Goal: Information Seeking & Learning: Learn about a topic

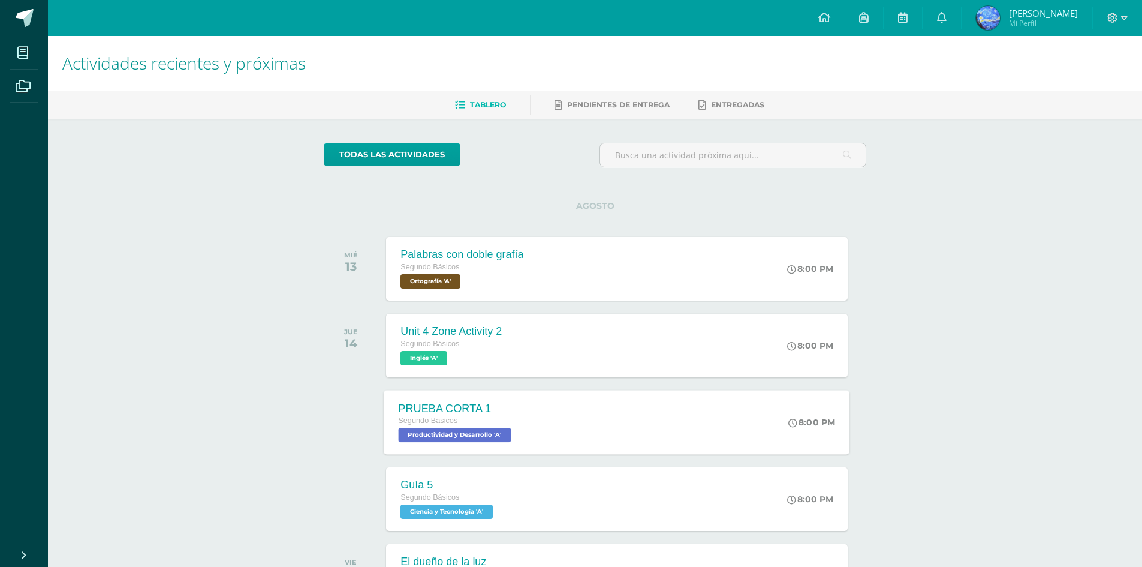
scroll to position [60, 0]
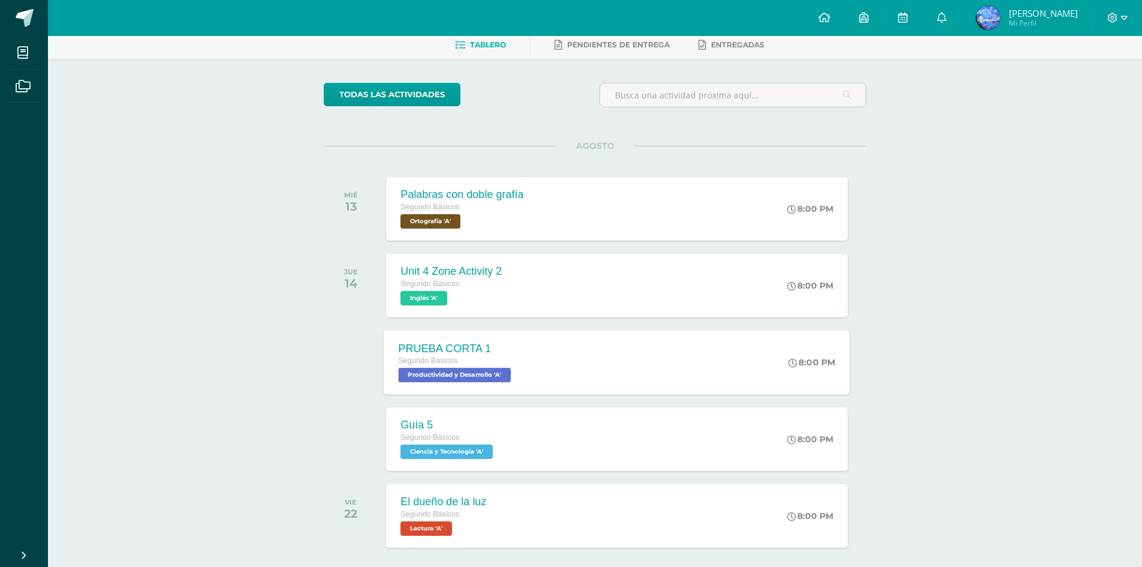
click at [487, 339] on div "PRUEBA CORTA 1 Segundo Básicos Productividad y Desarrollo 'A'" at bounding box center [456, 362] width 144 height 64
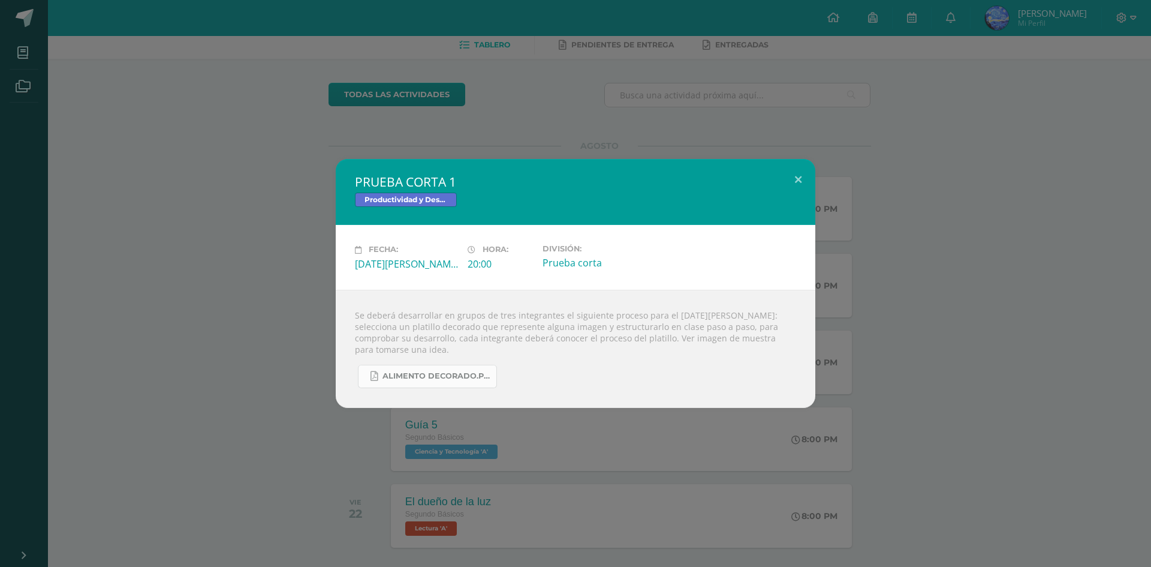
click at [408, 379] on span "ALIMENTO DECORADO.pdf" at bounding box center [436, 376] width 108 height 10
drag, startPoint x: 805, startPoint y: 184, endPoint x: 803, endPoint y: 172, distance: 12.1
click at [803, 180] on button at bounding box center [798, 179] width 34 height 41
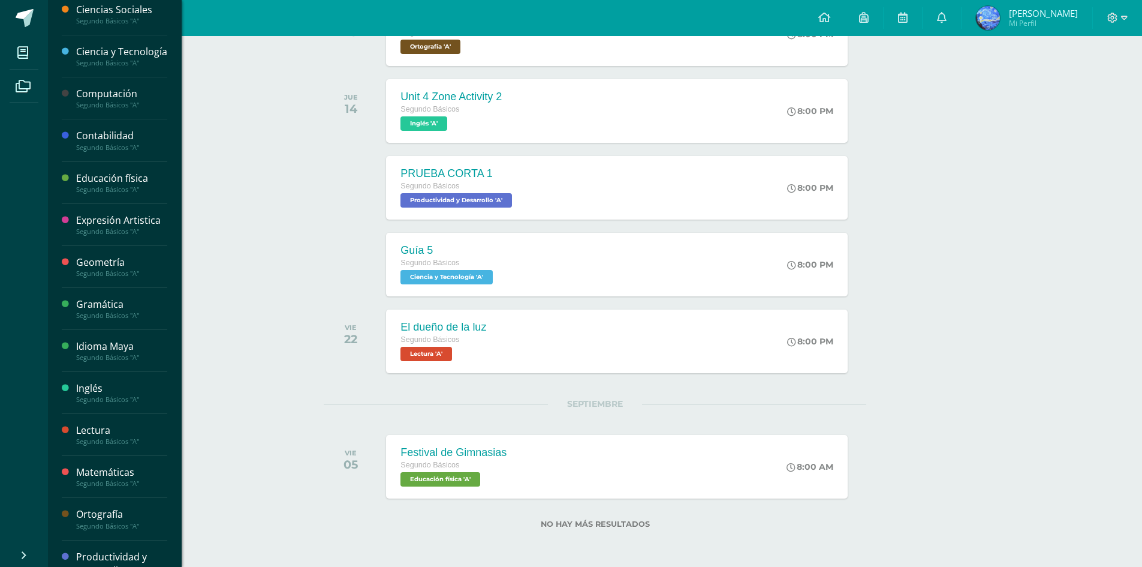
scroll to position [92, 0]
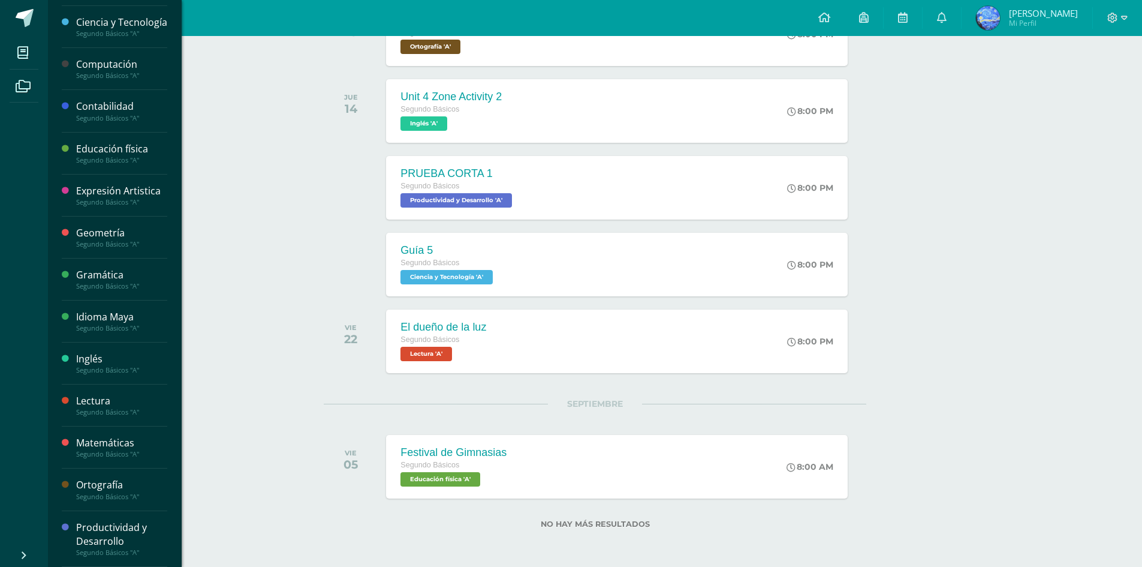
click at [106, 115] on div "Segundo Básicos "A"" at bounding box center [121, 118] width 91 height 8
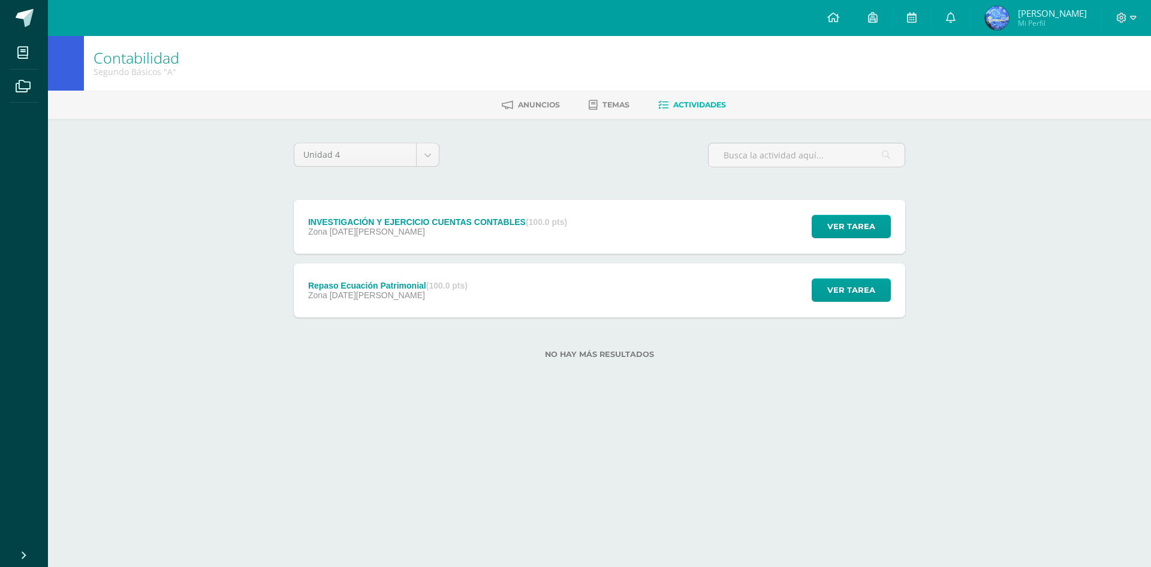
click at [801, 215] on div "Ver tarea" at bounding box center [850, 227] width 112 height 54
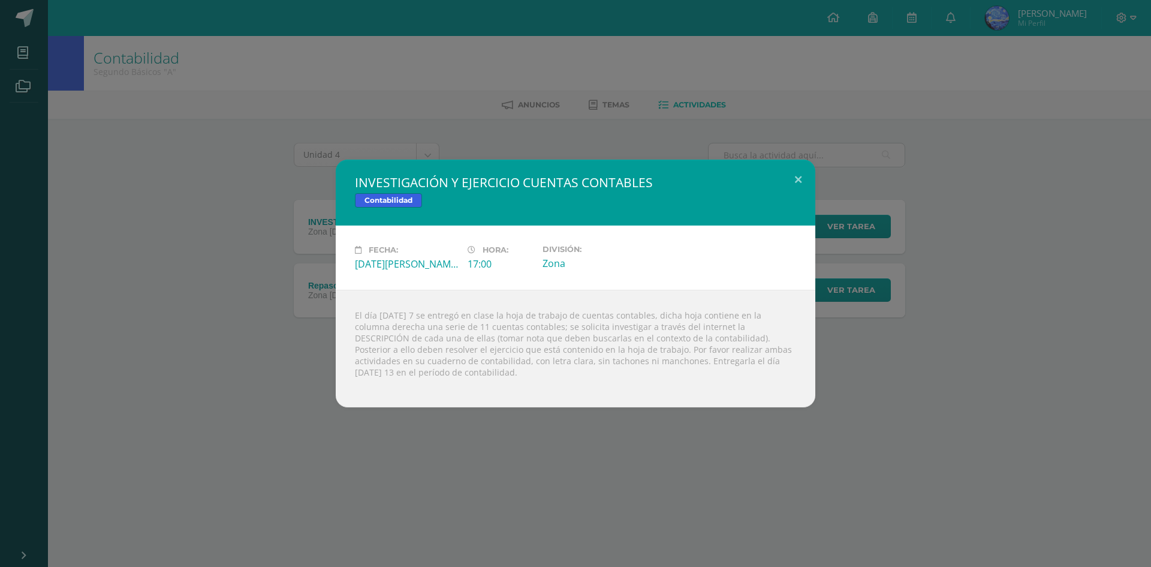
click at [779, 347] on div "El día [DATE] 7 se entregó en clase la hoja de trabajo de cuentas contables, di…" at bounding box center [576, 349] width 480 height 118
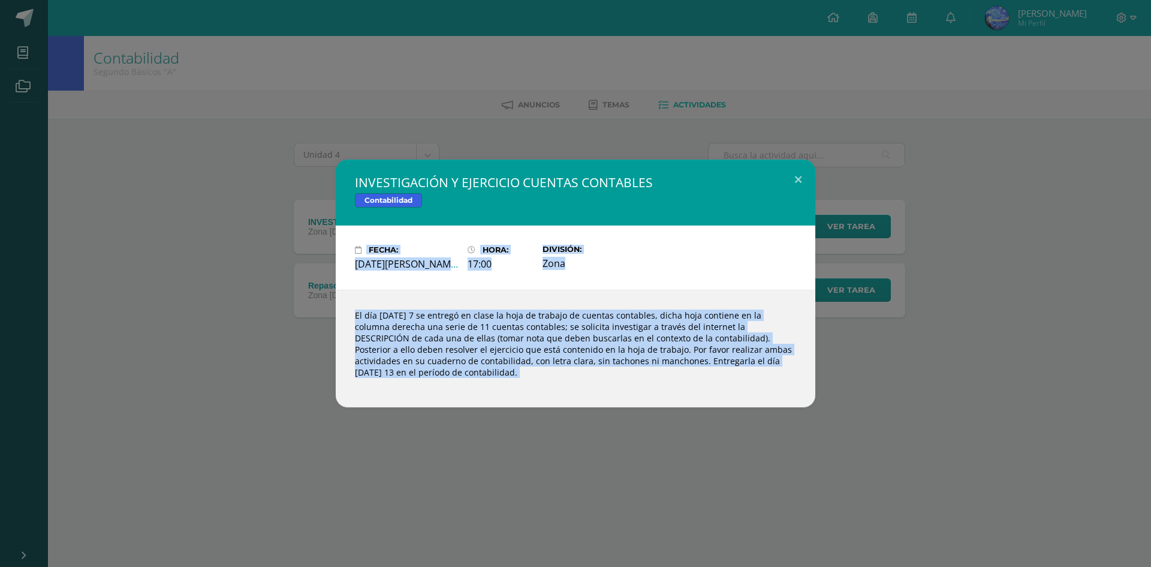
click at [1150, 0] on html "INVESTIGACIÓN Y EJERCICIO CUENTAS CONTABLES Contabilidad Fecha: [DATE][PERSON_N…" at bounding box center [575, 198] width 1151 height 397
